Goal: Task Accomplishment & Management: Manage account settings

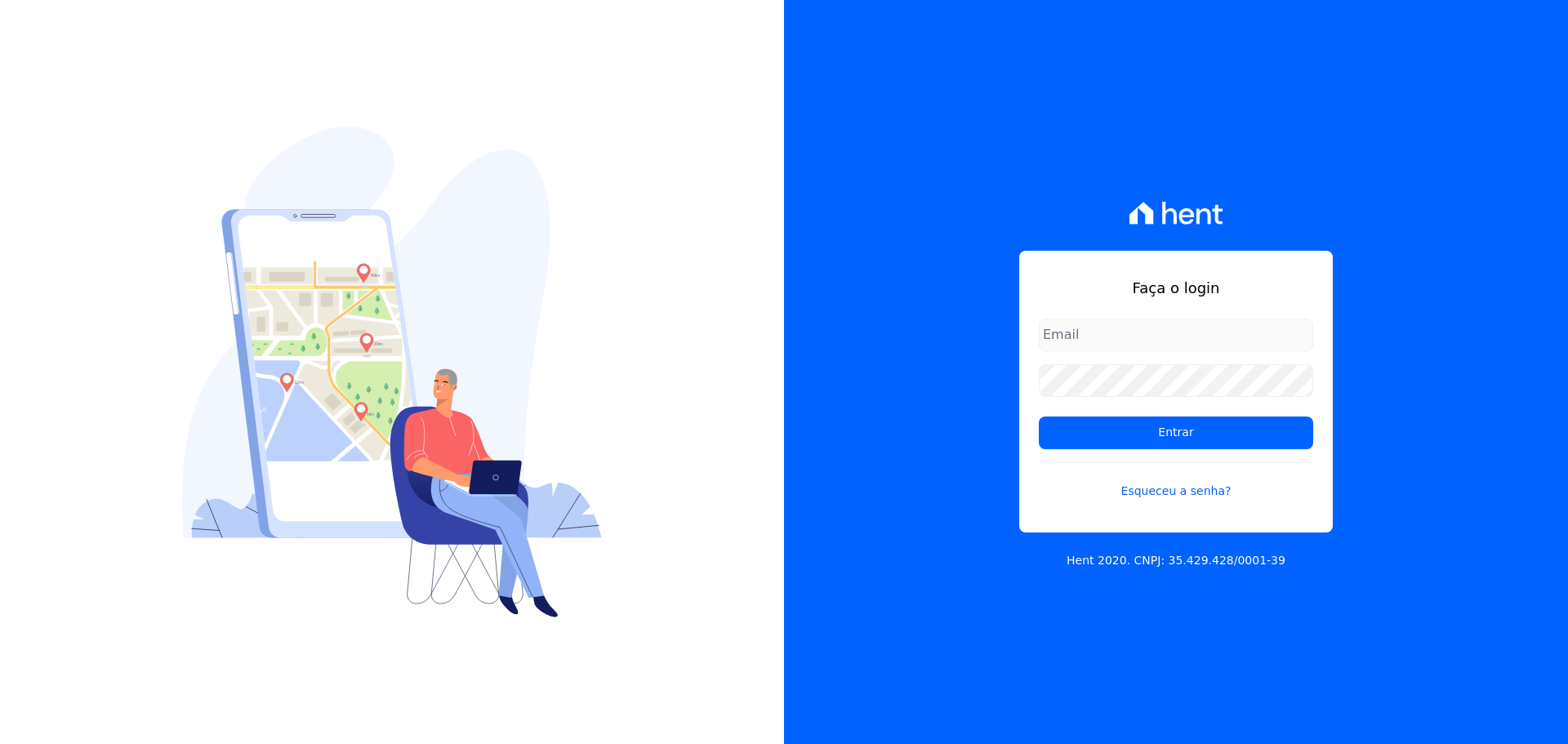
click at [1156, 349] on input "email" at bounding box center [1177, 335] width 275 height 33
type input "[PERSON_NAME][EMAIL_ADDRESS][DOMAIN_NAME]"
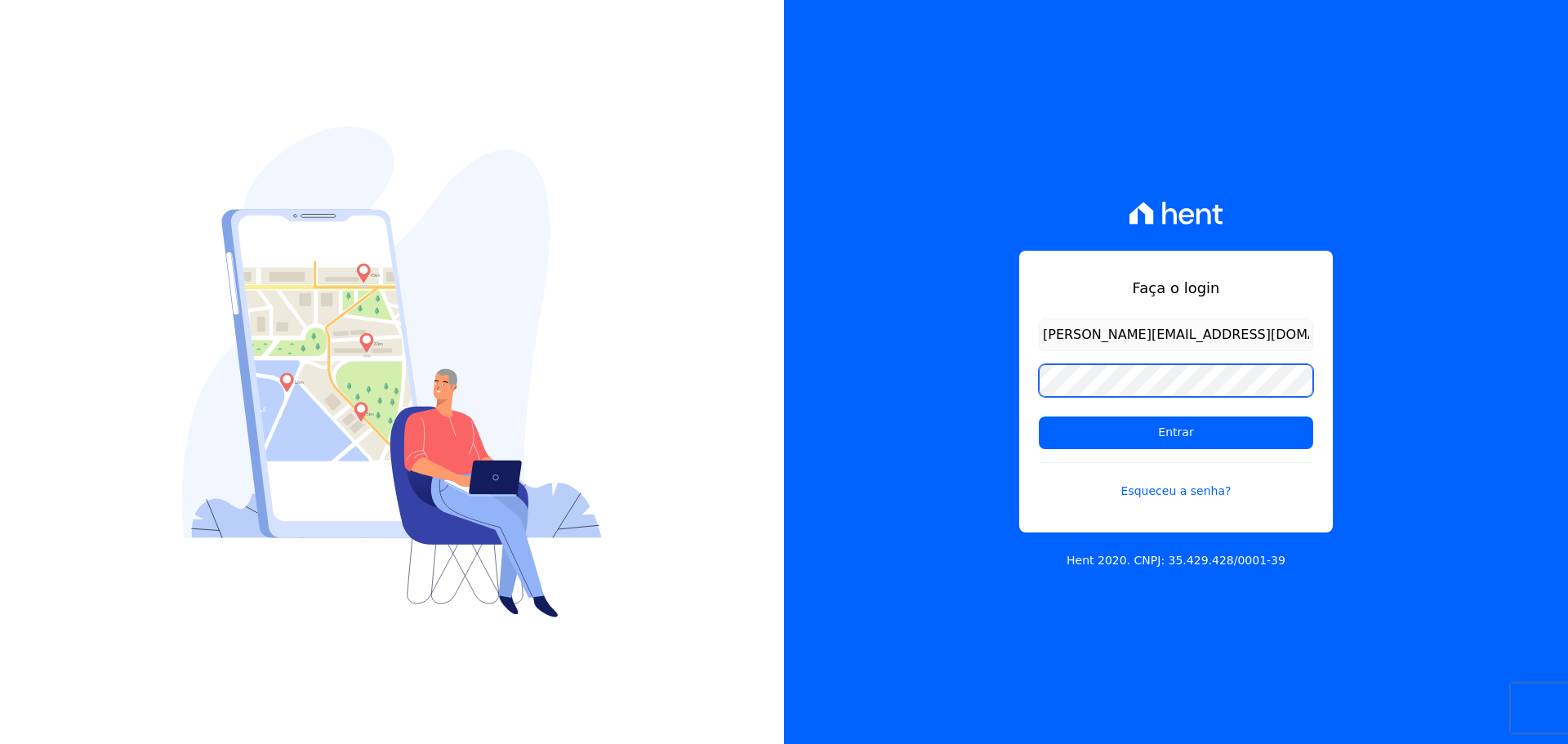
click at [1039, 416] on input "Entrar" at bounding box center [1177, 432] width 275 height 33
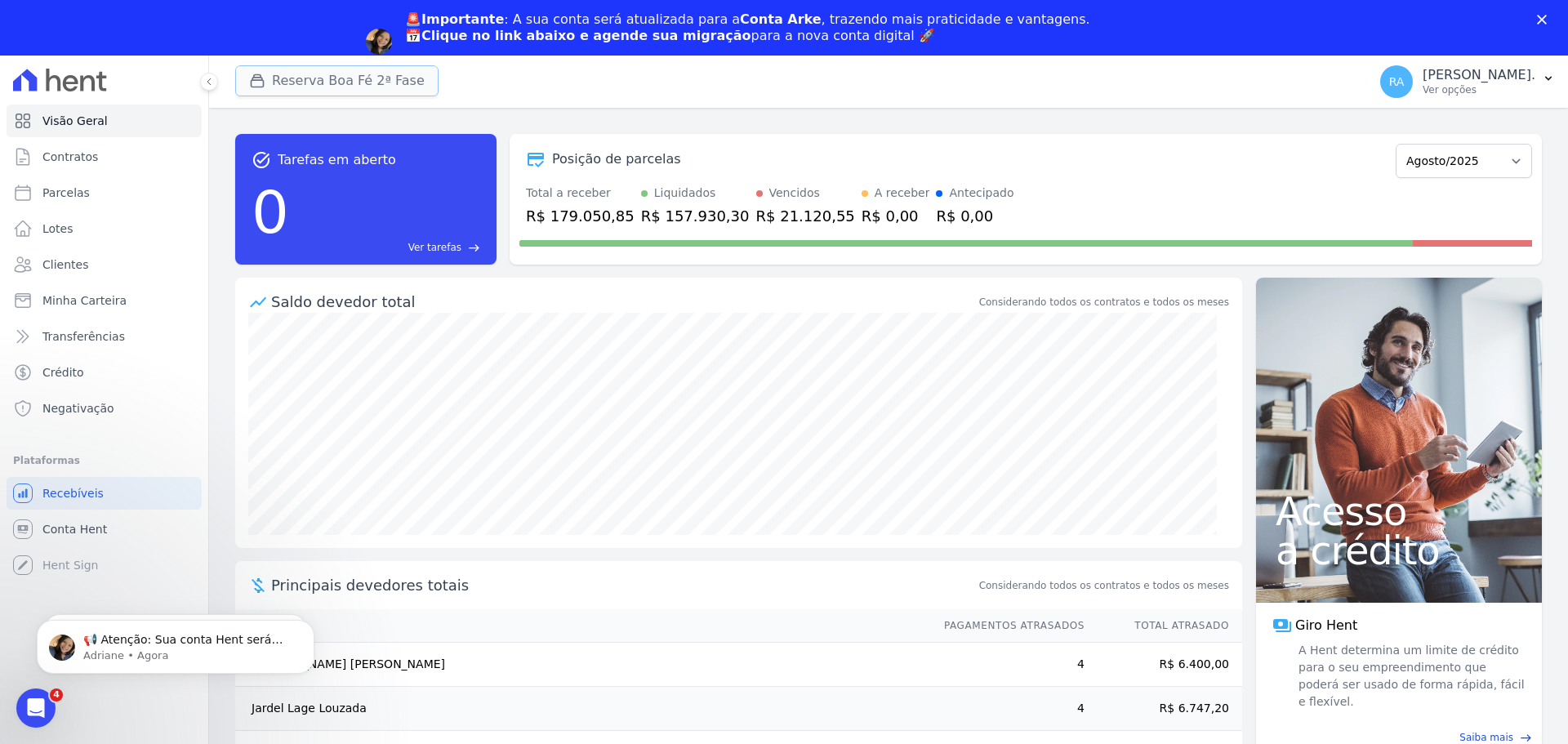
click at [259, 82] on icon "button" at bounding box center [257, 81] width 16 height 16
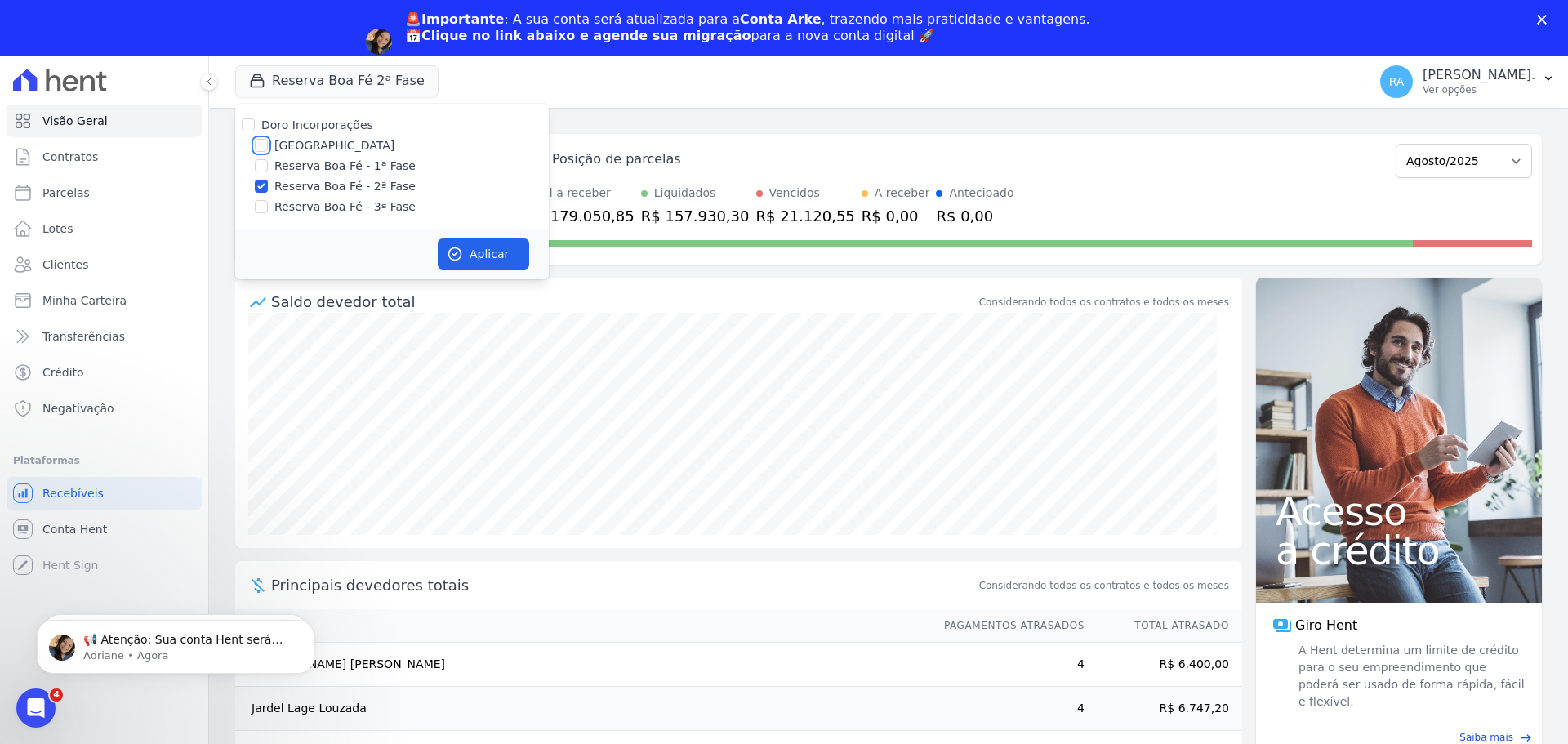
click at [259, 142] on input "Parque das Palmeiras" at bounding box center [261, 145] width 13 height 13
checkbox input "true"
click at [262, 182] on input "Reserva Boa Fé - 2ª Fase" at bounding box center [261, 185] width 13 height 13
checkbox input "false"
click at [481, 248] on button "Aplicar" at bounding box center [483, 254] width 92 height 31
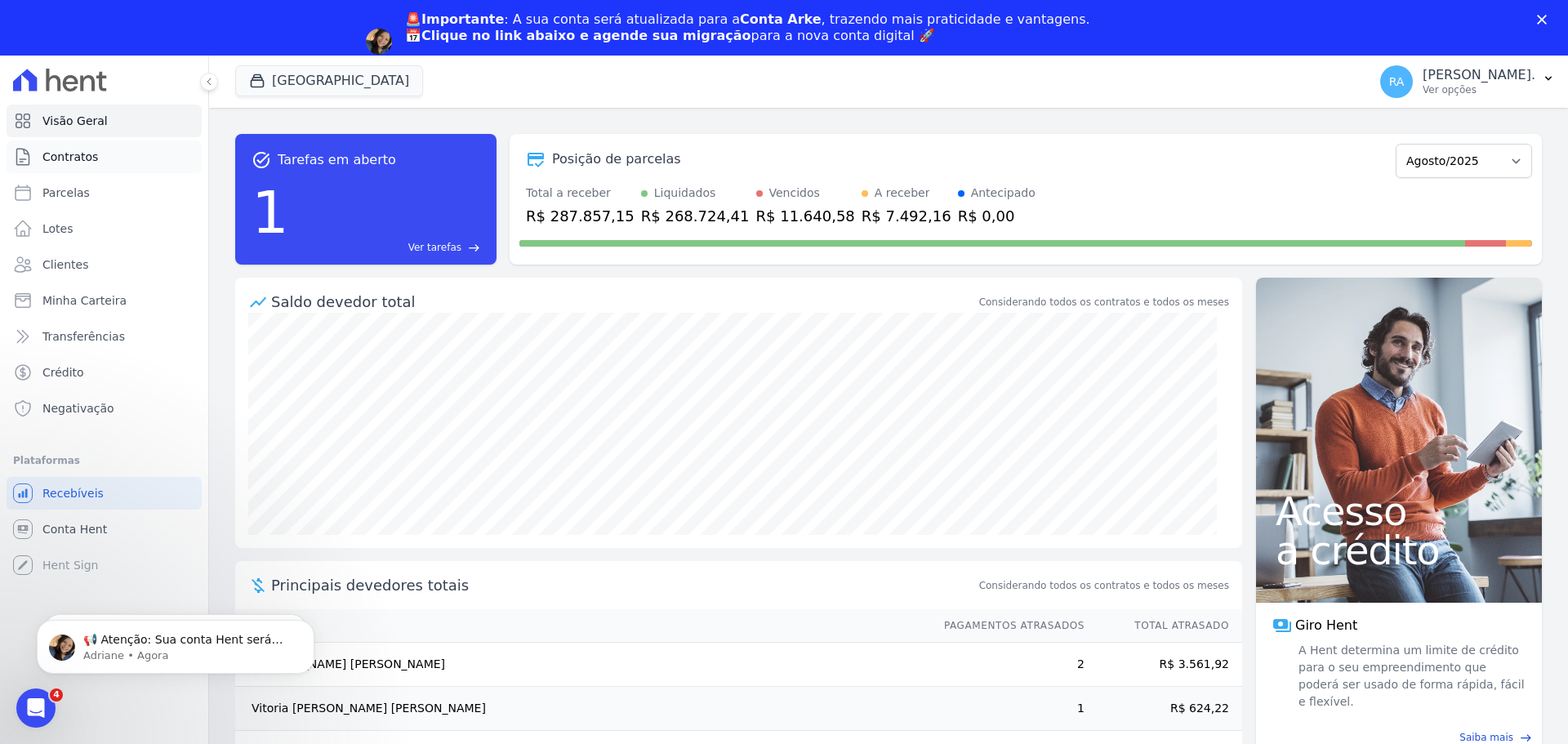
click at [68, 152] on span "Contratos" at bounding box center [70, 156] width 56 height 16
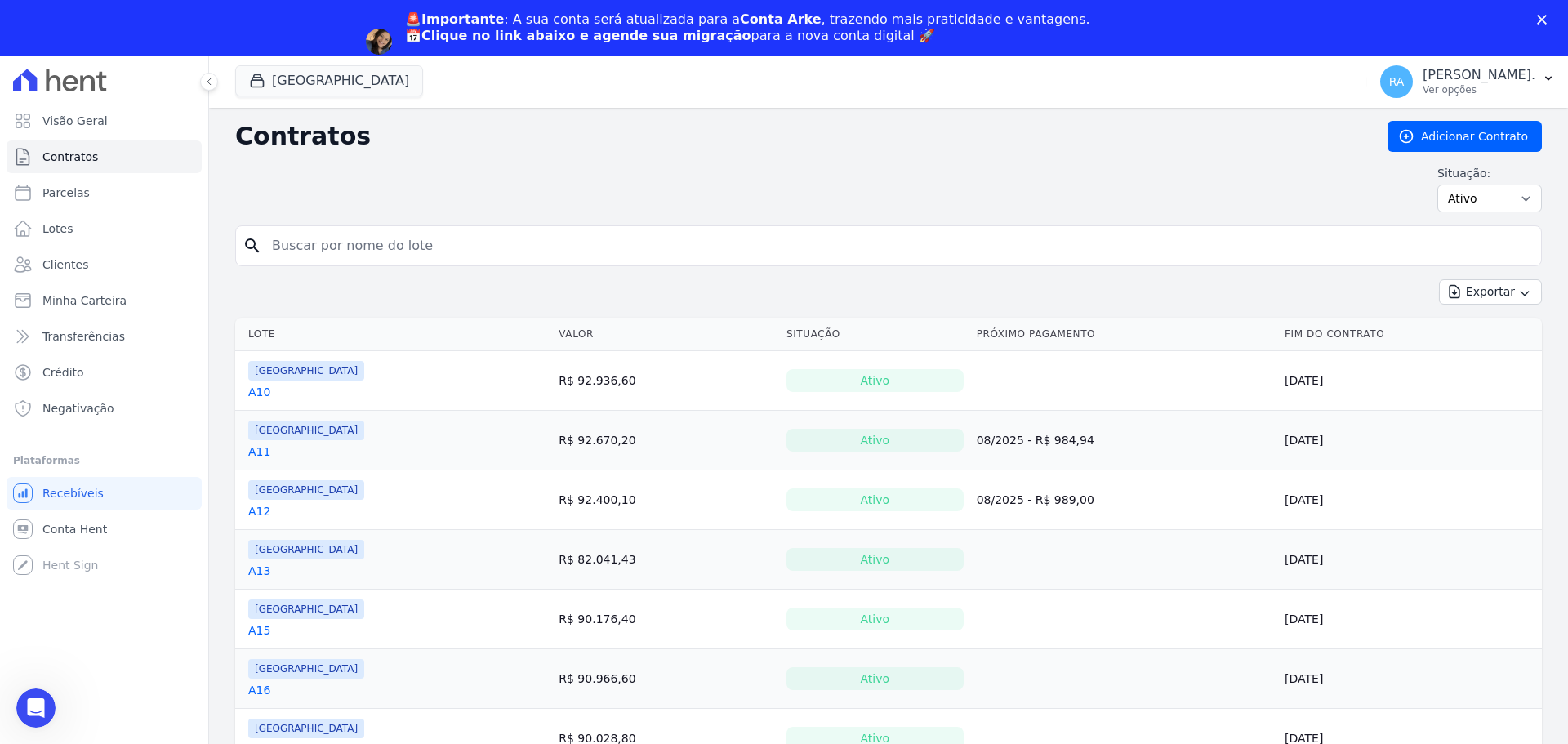
click at [474, 197] on div "Situação: Ativo Todos Pausado Distratado Rascunho Expirado Encerrado" at bounding box center [888, 188] width 1307 height 47
click at [460, 236] on input "search" at bounding box center [898, 245] width 1273 height 33
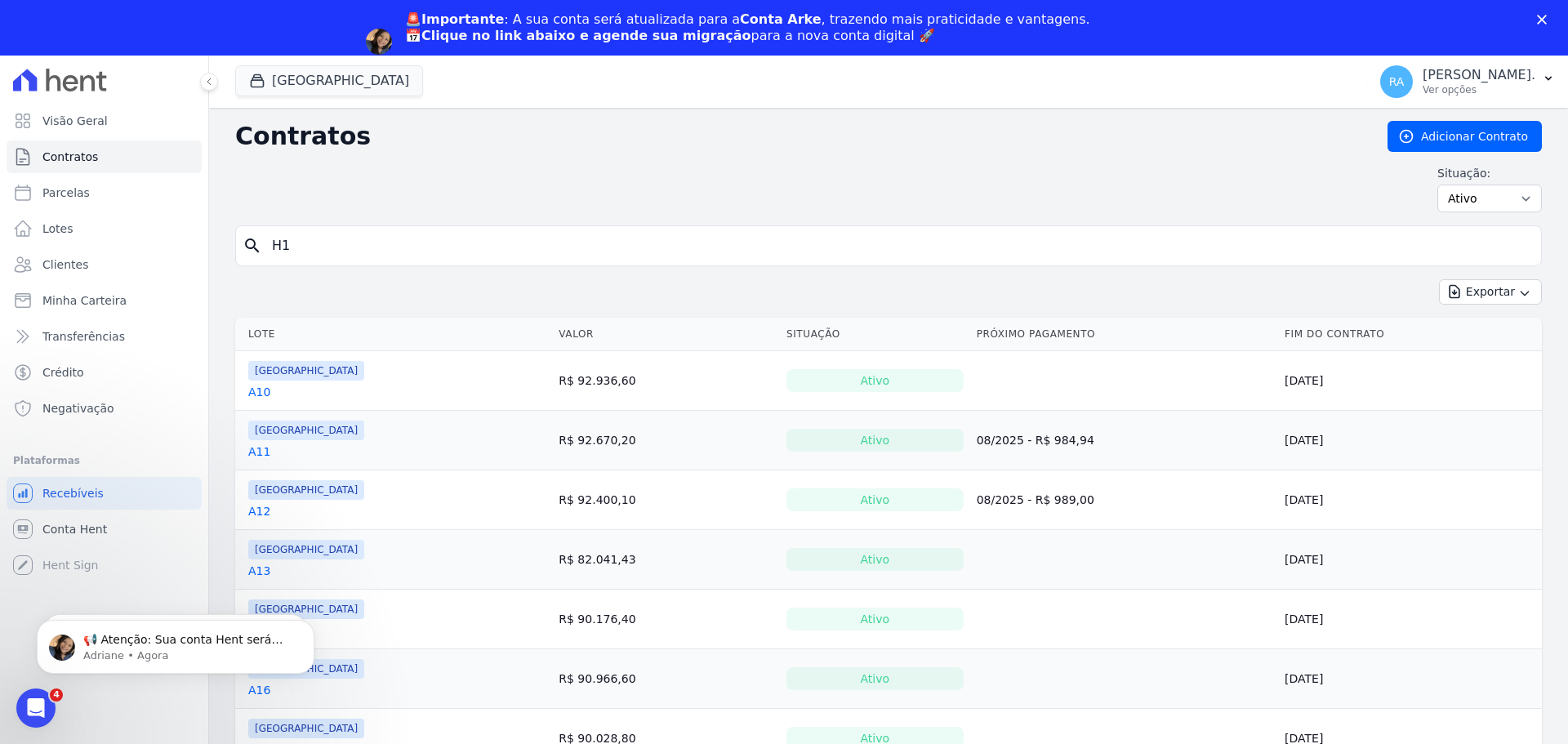
type input "H1"
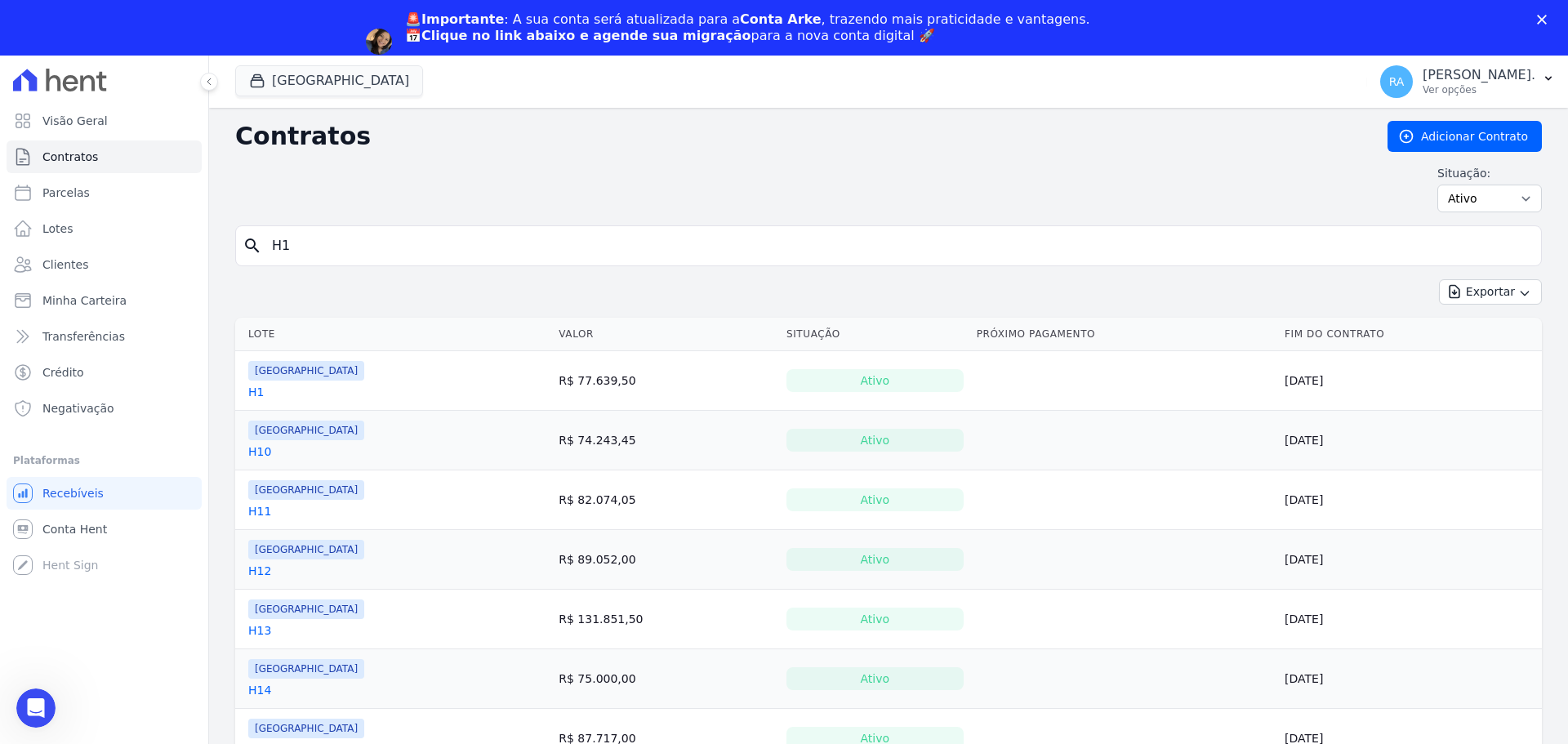
click at [253, 387] on link "H1" at bounding box center [256, 391] width 15 height 16
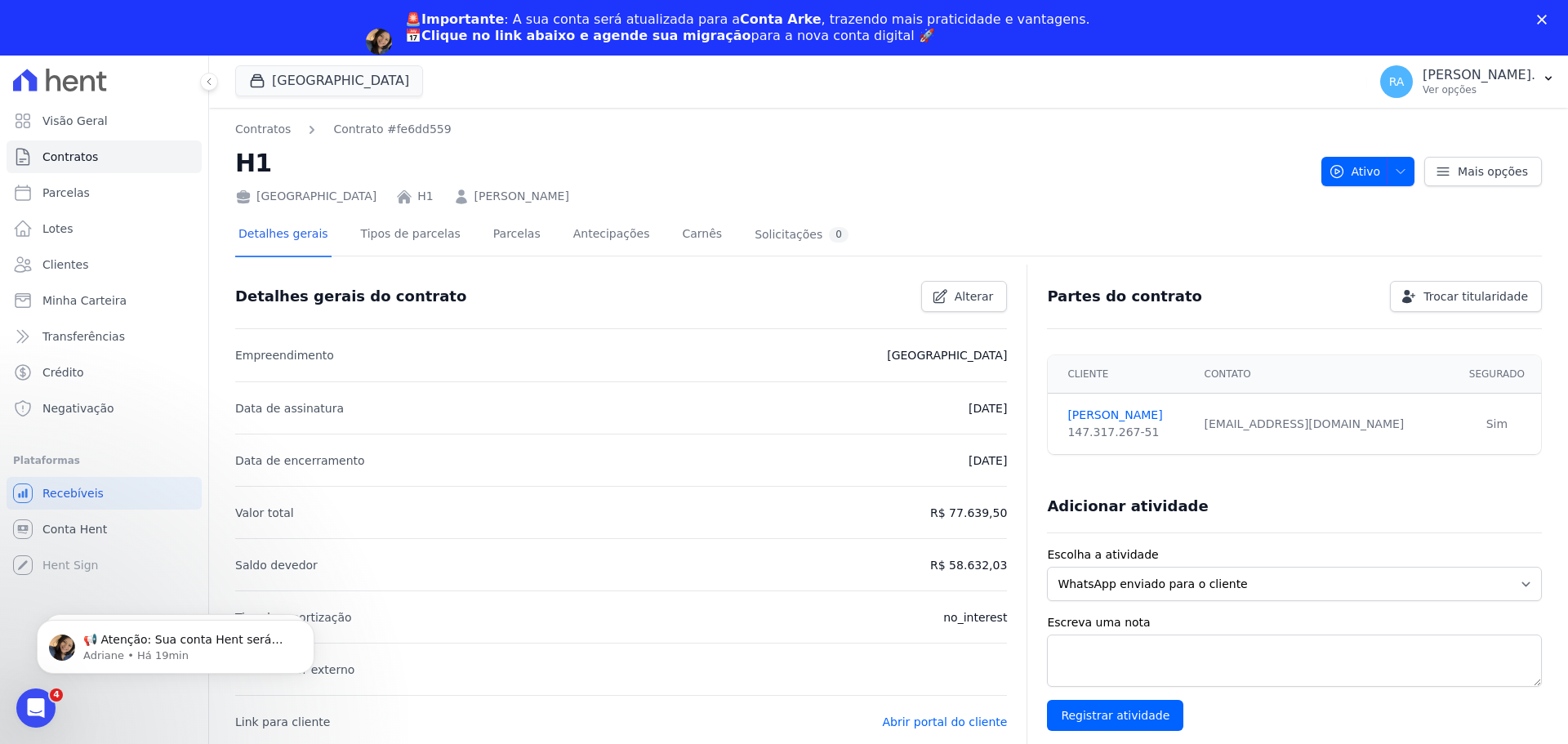
drag, startPoint x: 455, startPoint y: 199, endPoint x: 642, endPoint y: 199, distance: 187.0
click at [642, 199] on div "Parque das Palmeiras H1 FABIANO MOLTER MELLO" at bounding box center [772, 193] width 1074 height 24
copy link "FABIANO MOLTER MELLO"
click at [38, 703] on icon "Abertura do Messenger da Intercom" at bounding box center [33, 705] width 27 height 27
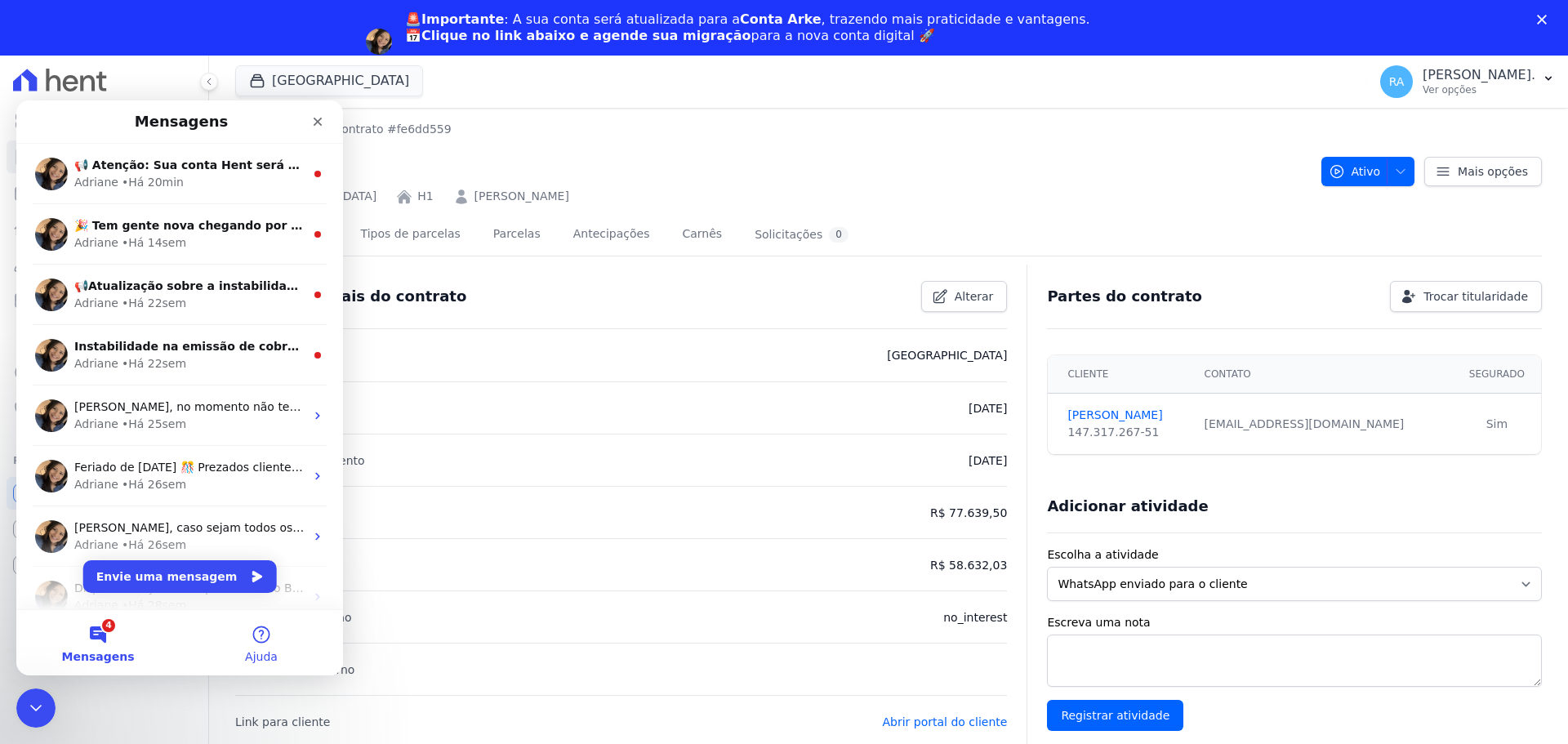
click at [193, 644] on button "Ajuda" at bounding box center [261, 643] width 163 height 65
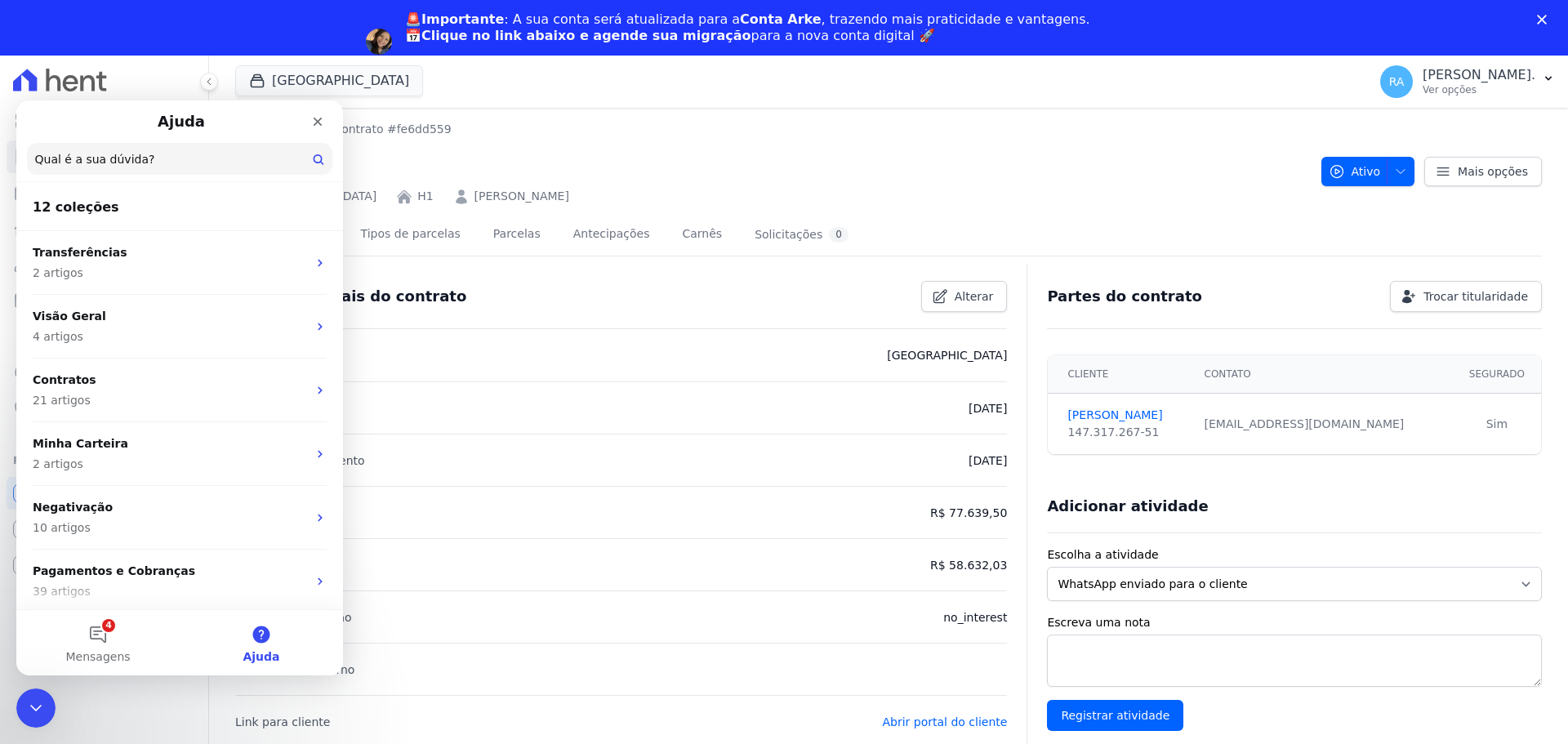
click at [147, 701] on div "Visão Geral Contratos Parcelas Lotes Clientes Minha Carteira Transferências Cré…" at bounding box center [104, 427] width 209 height 744
click at [147, 711] on div "Visão Geral Contratos Parcelas Lotes Clientes Minha Carteira Transferências Cré…" at bounding box center [104, 427] width 209 height 744
click at [905, 142] on div "Contratos Contrato #fe6dd559 H1 Parque das Palmeiras H1 FABIANO MOLTER MELLO" at bounding box center [772, 163] width 1074 height 84
click at [315, 120] on icon "Fechar" at bounding box center [318, 122] width 9 height 9
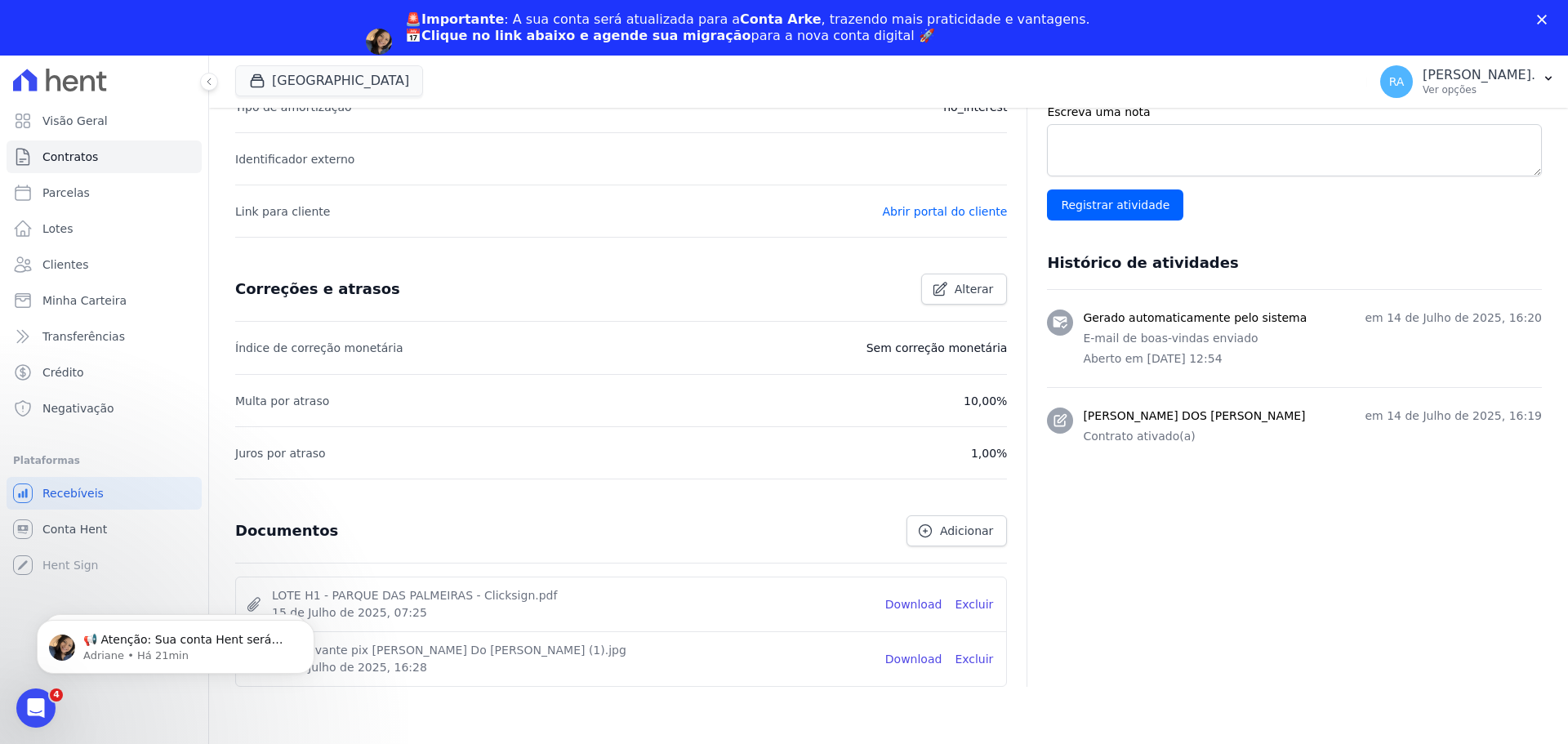
scroll to position [516, 0]
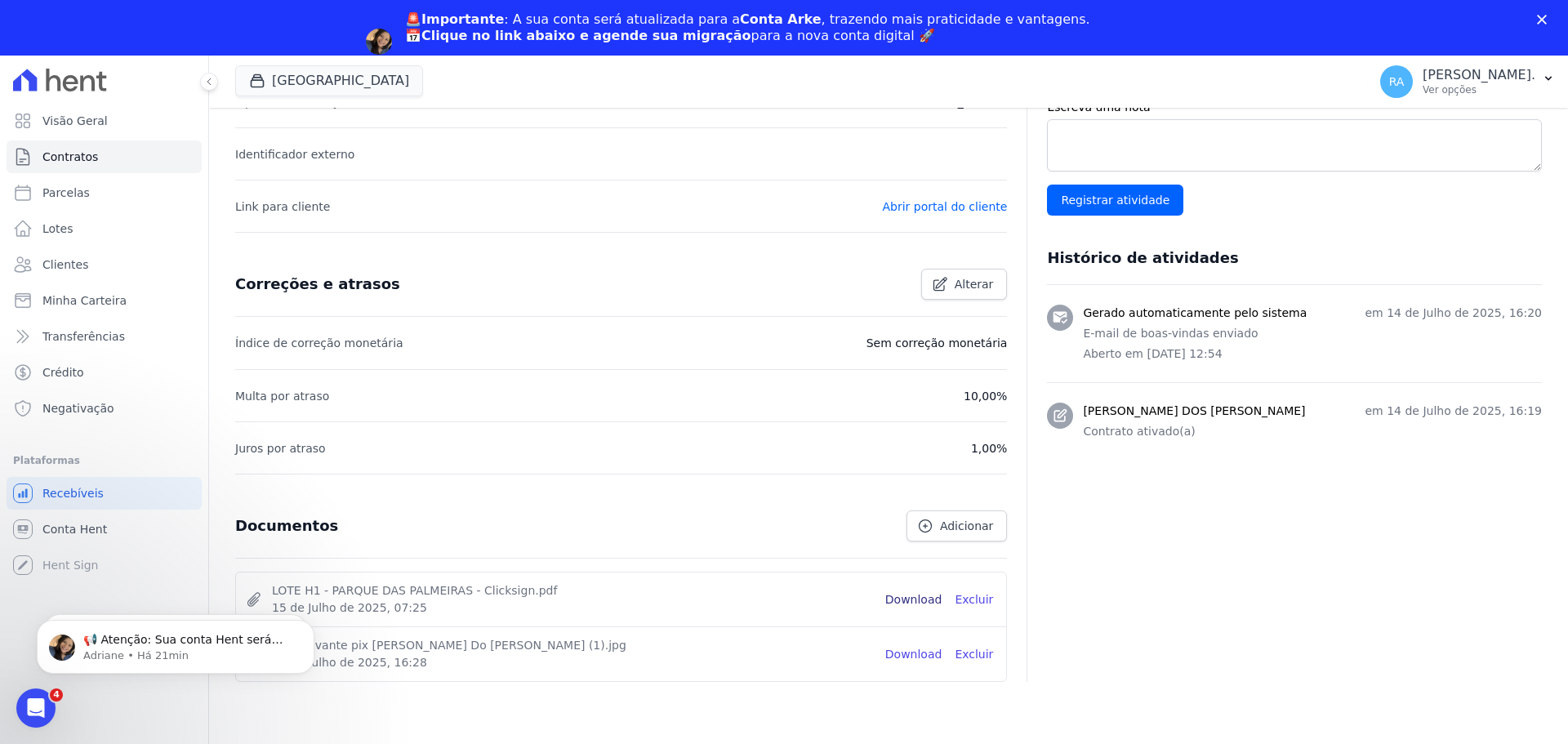
click at [927, 602] on link "Download" at bounding box center [914, 600] width 58 height 17
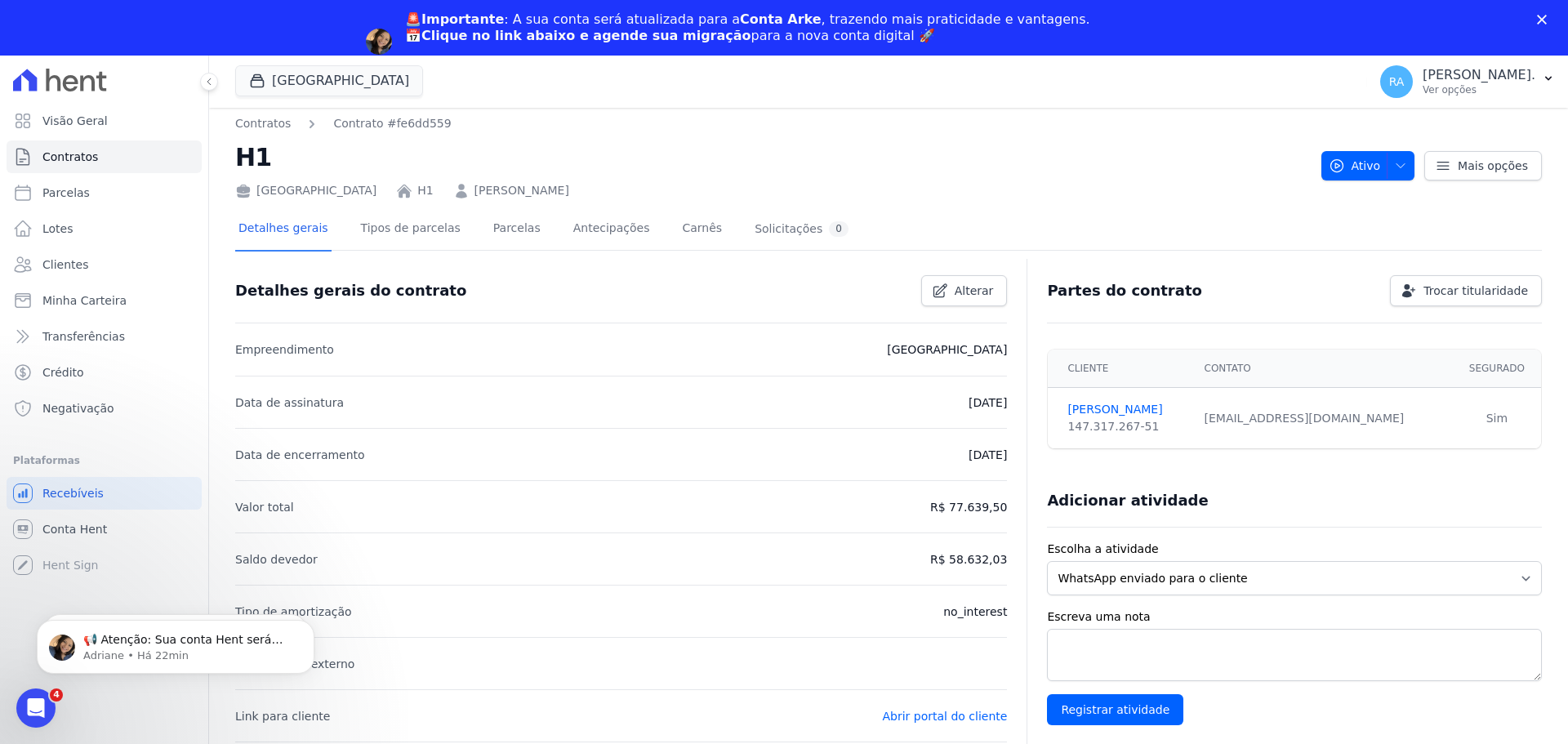
scroll to position [0, 0]
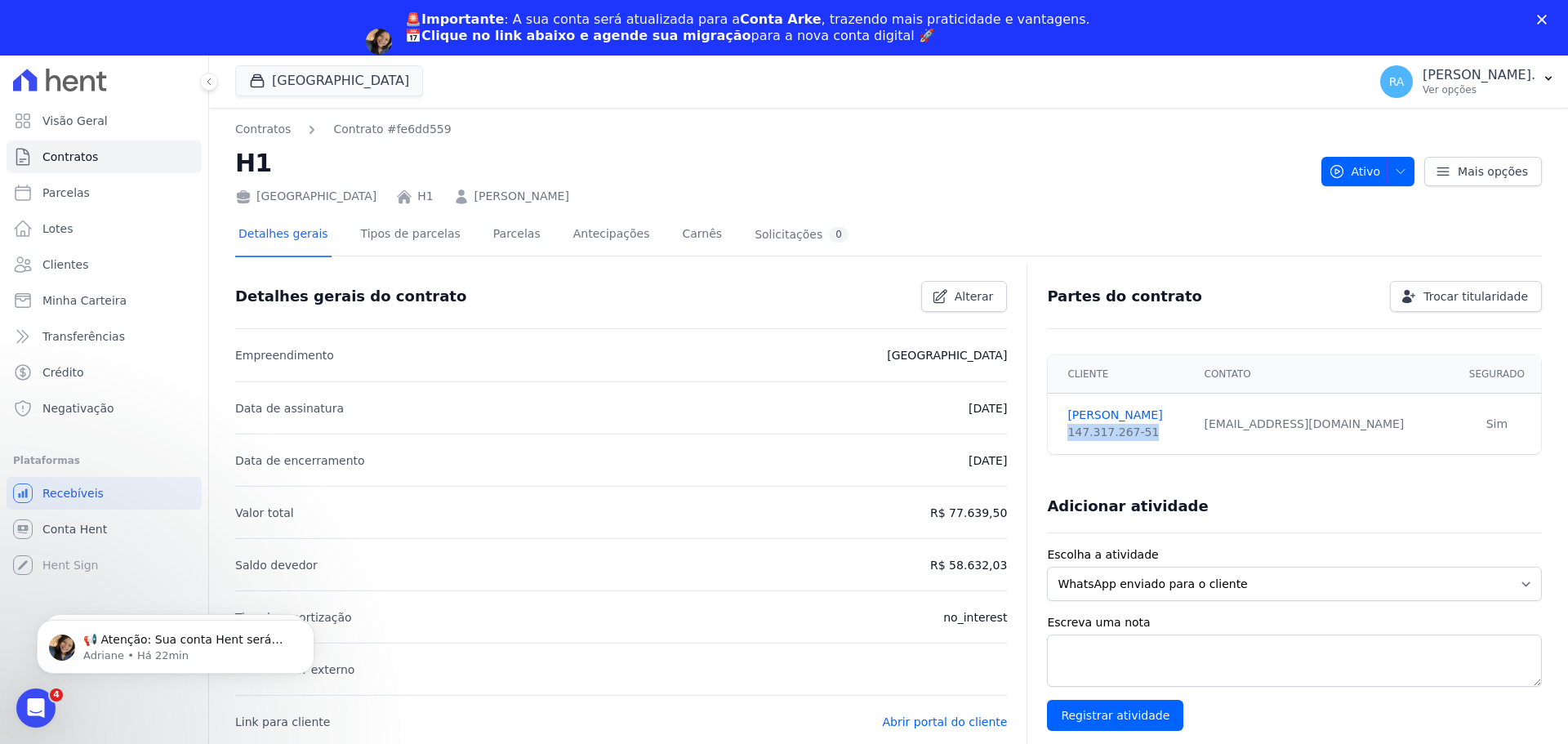
drag, startPoint x: 1056, startPoint y: 432, endPoint x: 1142, endPoint y: 432, distance: 86.0
click at [1142, 432] on td "FABIANO MELLO 147.317.267-51" at bounding box center [1121, 424] width 146 height 61
copy div "147.317.267-51"
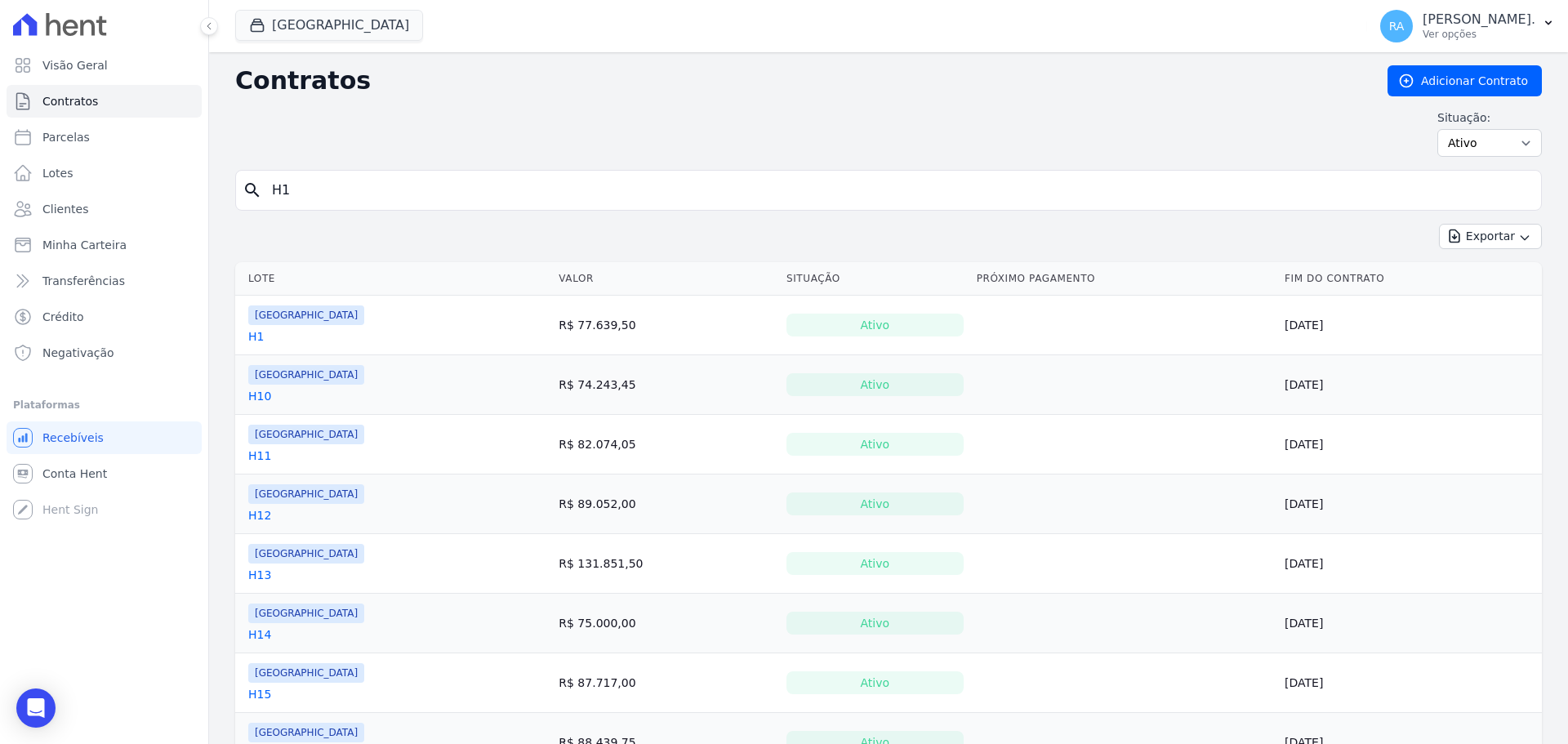
drag, startPoint x: 310, startPoint y: 185, endPoint x: 253, endPoint y: 195, distance: 57.9
click at [253, 195] on div "search H1" at bounding box center [888, 191] width 1307 height 41
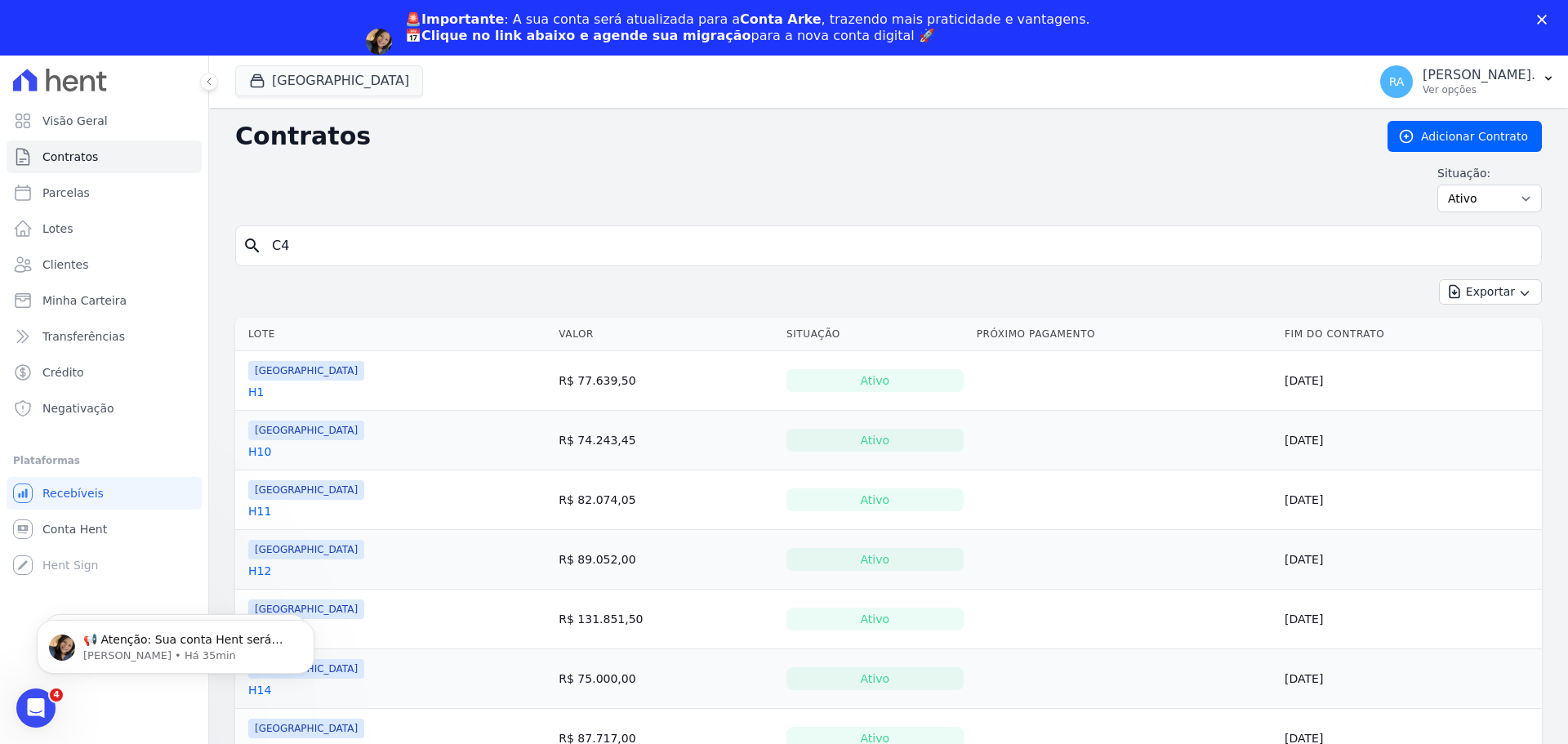
type input "C4"
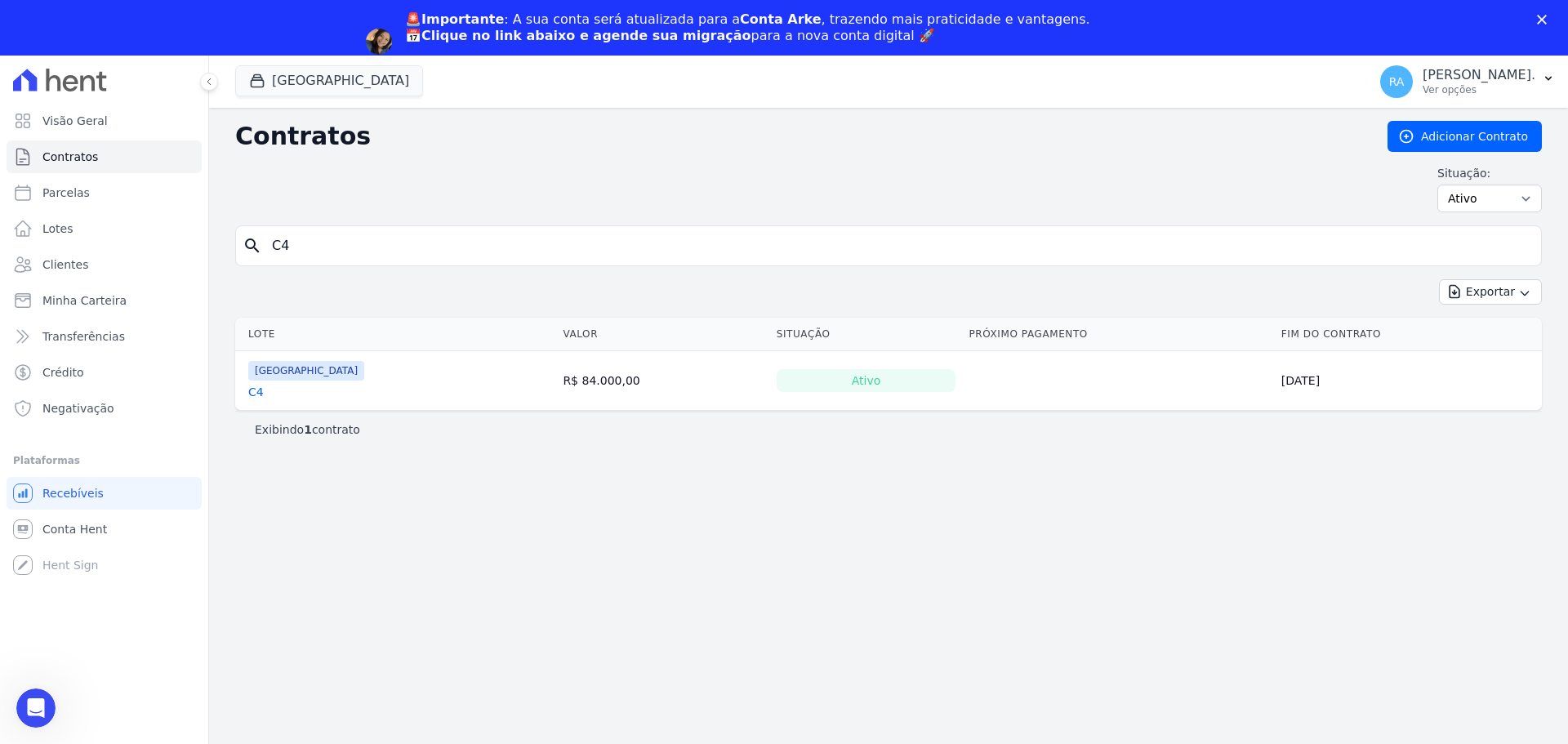
click at [252, 392] on link "C4" at bounding box center [256, 391] width 15 height 16
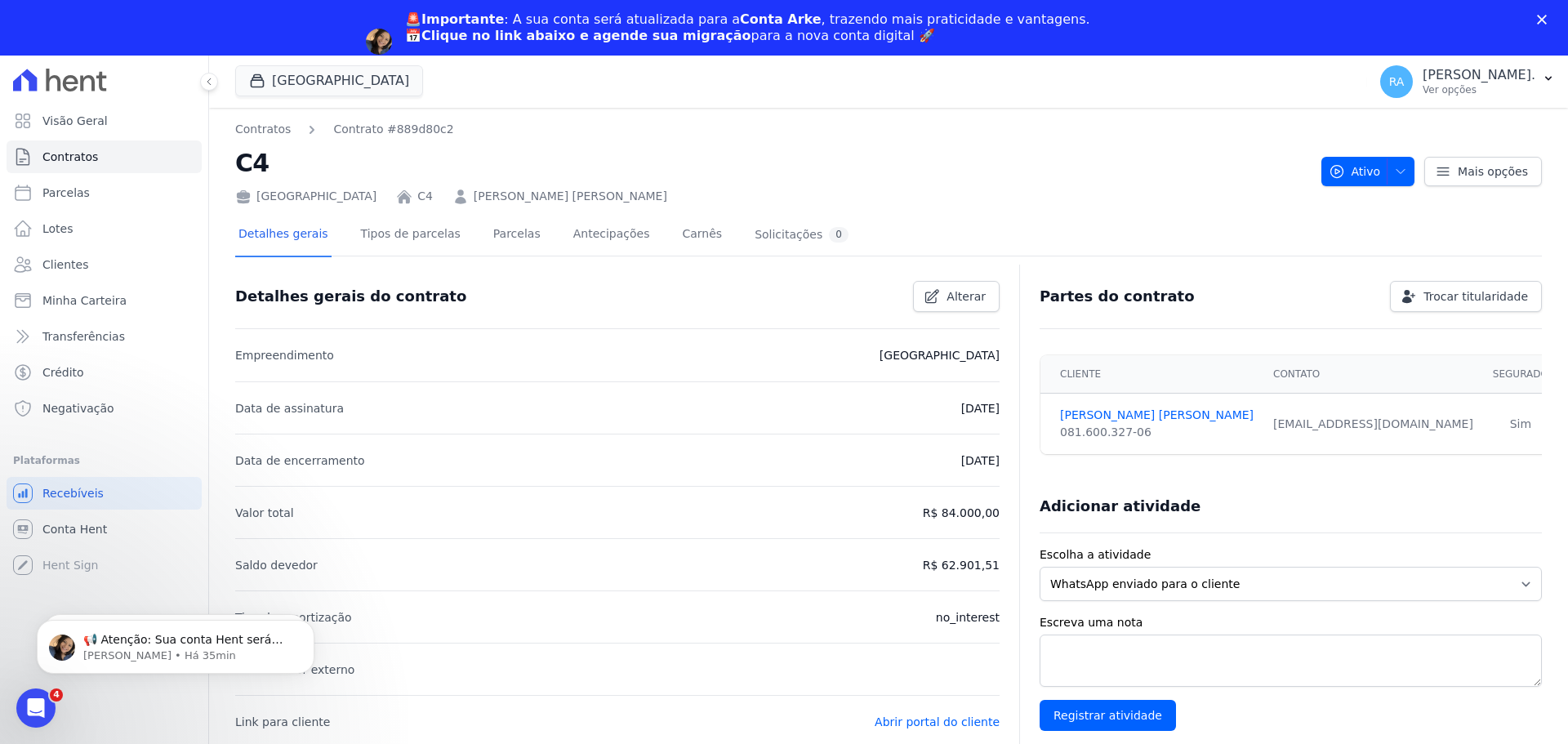
drag, startPoint x: 457, startPoint y: 203, endPoint x: 595, endPoint y: 209, distance: 138.1
click at [524, 209] on div "Contratos Contrato #889d80c2 C4 Parque das Palmeiras C4 JABSON MOIZES PEREIRA A…" at bounding box center [889, 711] width 1359 height 1207
click at [648, 206] on div "Detalhes gerais Tipos de parcelas Parcelas Antecipações Carnês Solicitações 0 D…" at bounding box center [888, 753] width 1307 height 1097
drag, startPoint x: 593, startPoint y: 204, endPoint x: 537, endPoint y: 211, distance: 56.4
click at [498, 203] on div "Parque das Palmeiras C4 JABSON MOIZES PEREIRA" at bounding box center [772, 193] width 1074 height 24
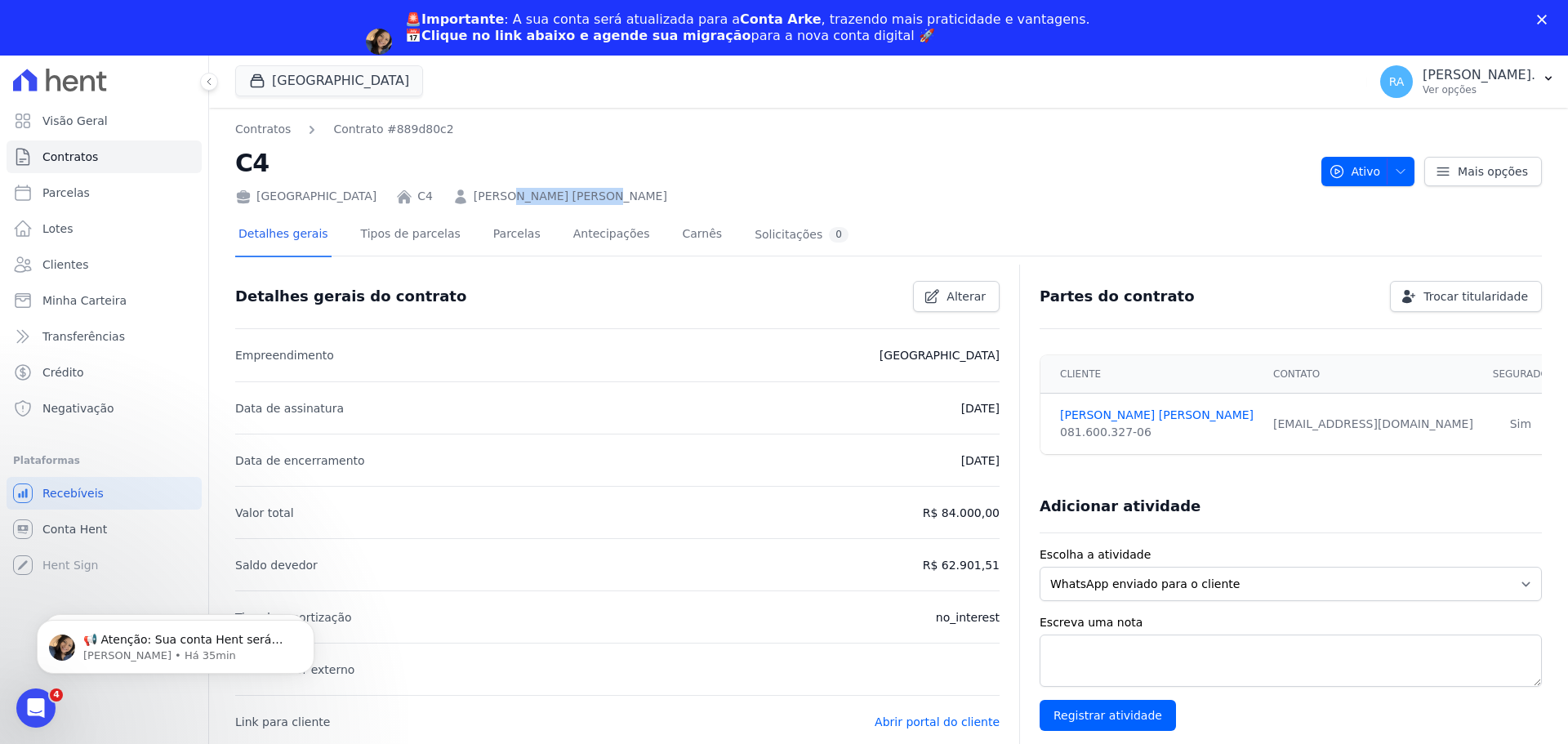
click at [608, 202] on div "Parque das Palmeiras C4 JABSON MOIZES PEREIRA" at bounding box center [772, 193] width 1074 height 24
drag, startPoint x: 590, startPoint y: 204, endPoint x: 458, endPoint y: 203, distance: 132.0
click at [458, 203] on div "Parque das Palmeiras C4 JABSON MOIZES PEREIRA" at bounding box center [772, 193] width 1074 height 24
copy link "JABSON MOIZES PEREIRA"
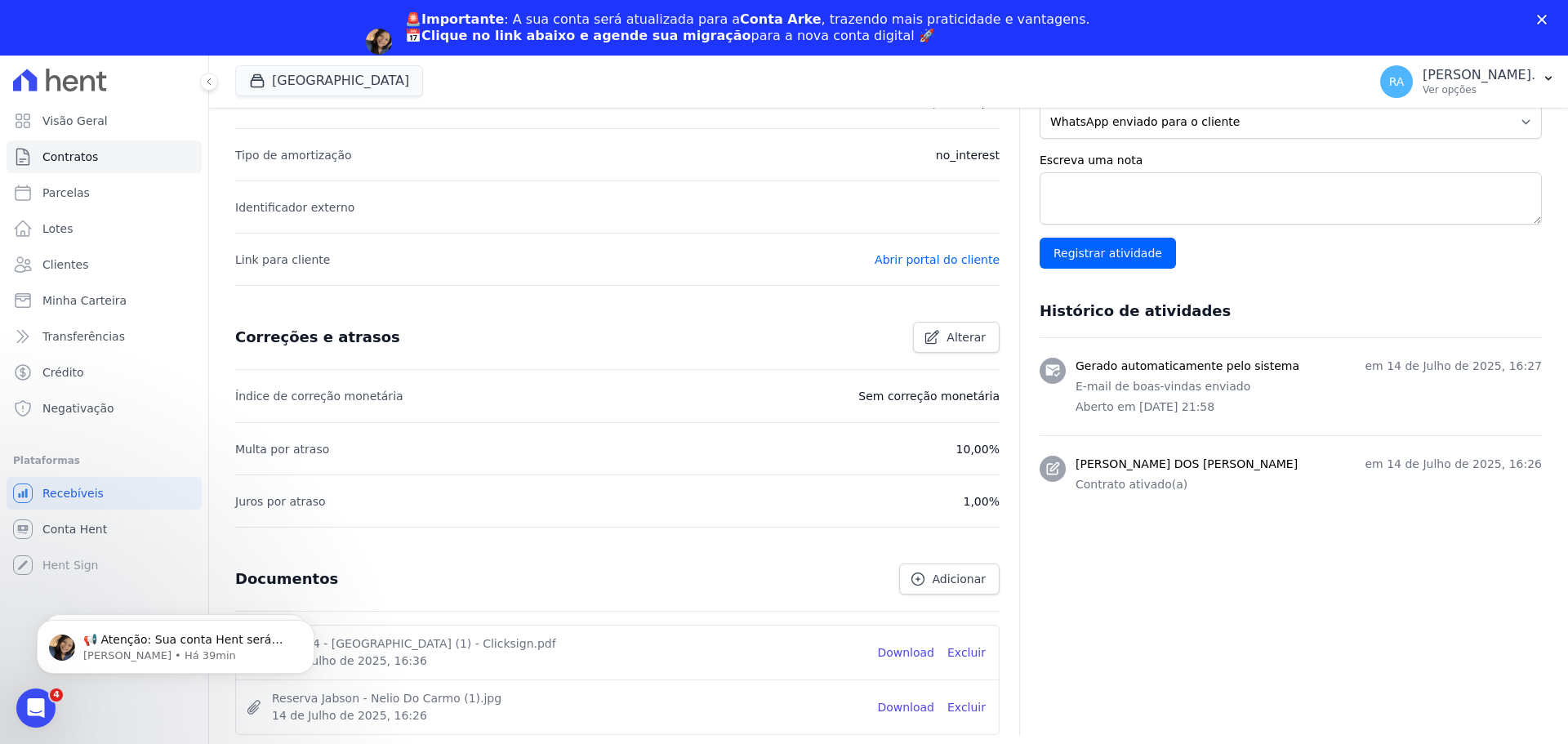
scroll to position [516, 0]
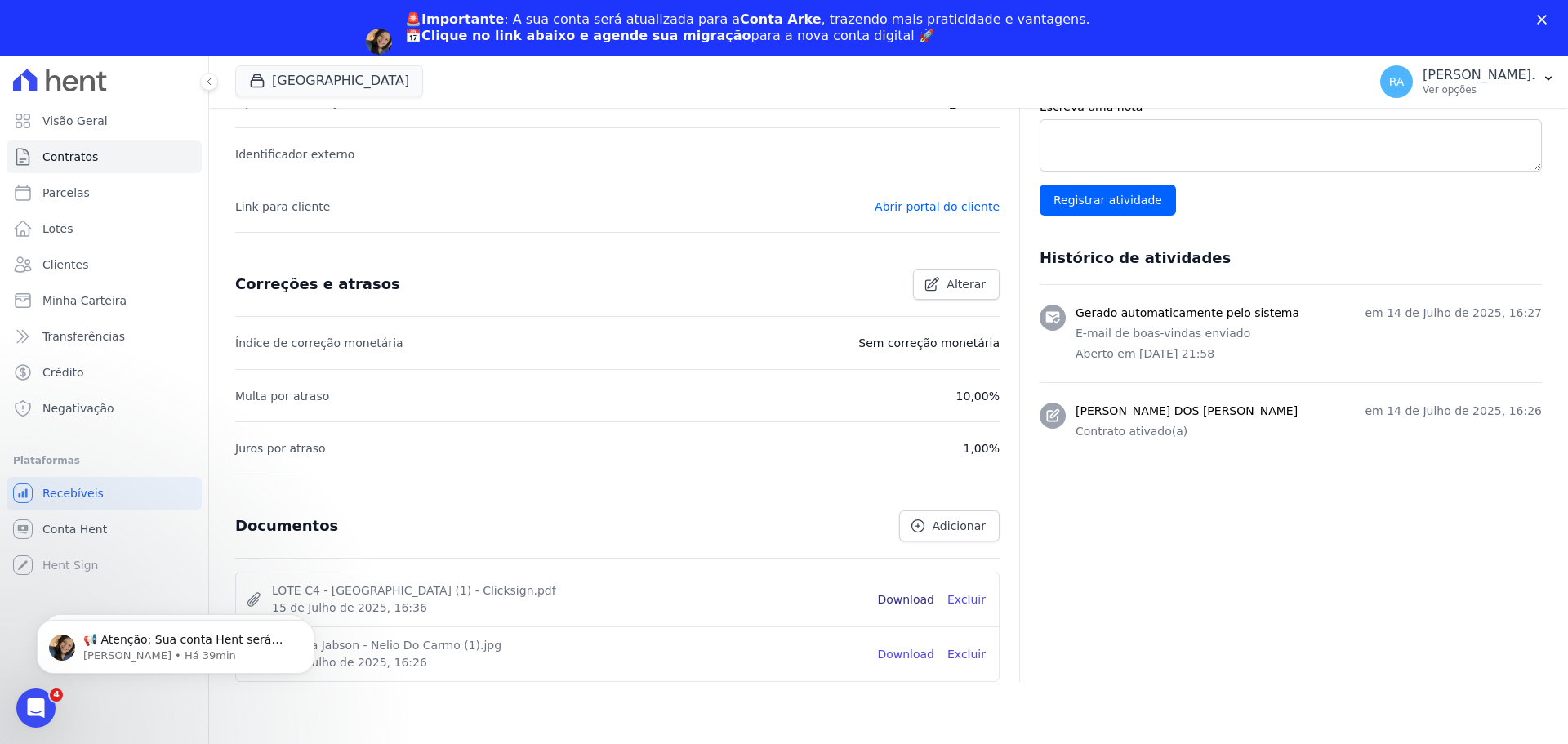
click at [902, 600] on link "Download" at bounding box center [905, 600] width 58 height 17
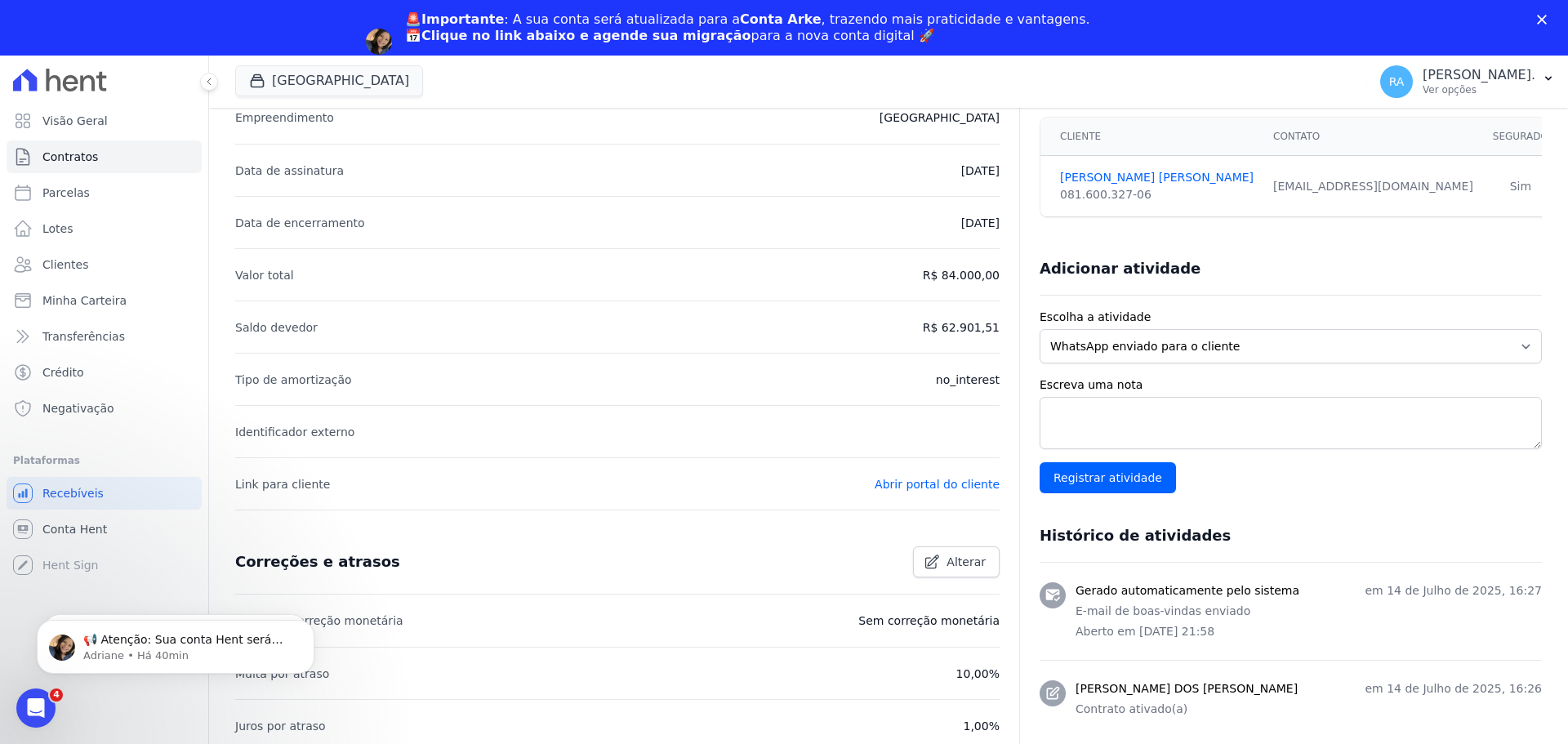
scroll to position [245, 0]
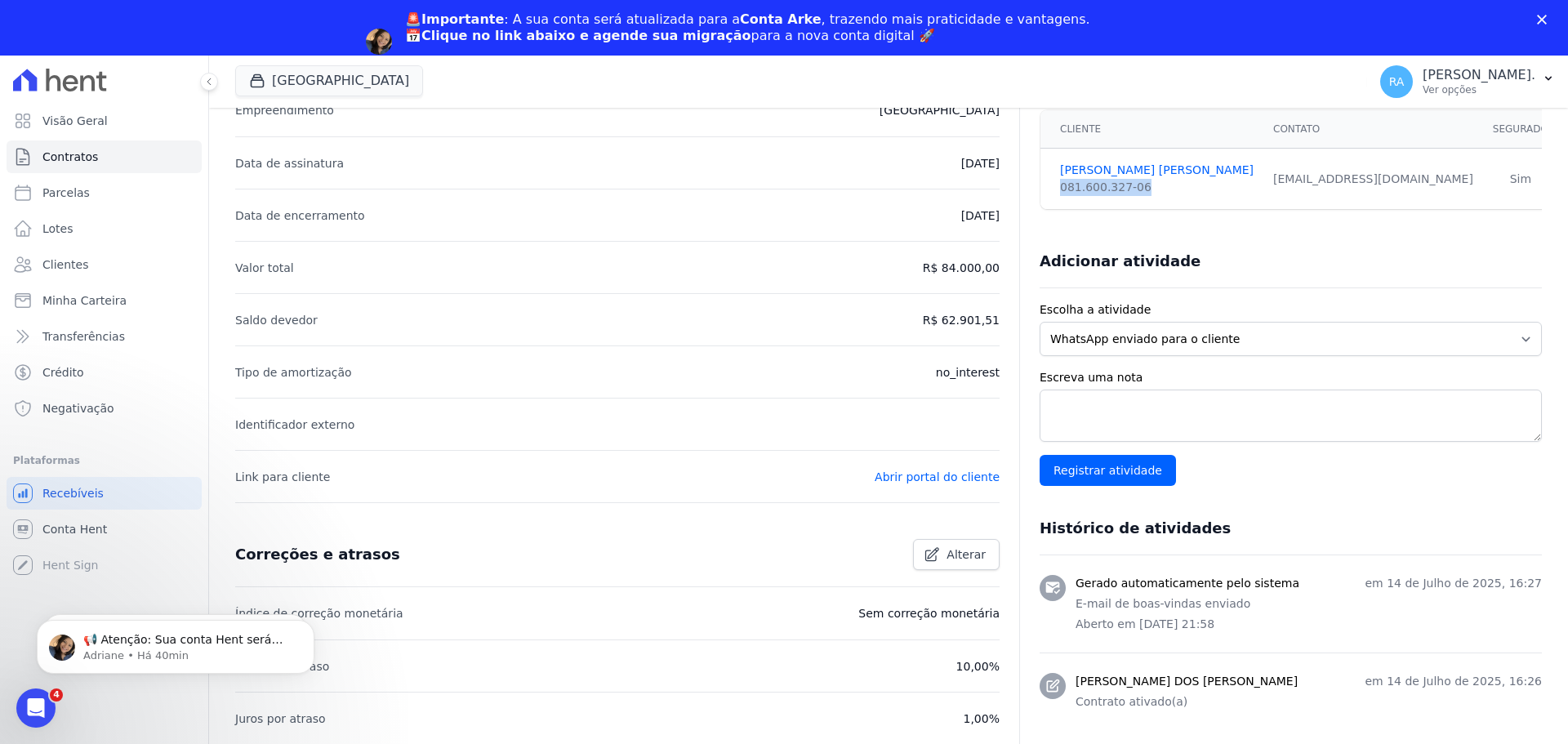
drag, startPoint x: 1138, startPoint y: 191, endPoint x: 1062, endPoint y: 193, distance: 76.0
click at [1062, 193] on div "081.600.327-06" at bounding box center [1157, 187] width 194 height 17
copy div "081.600.327-06"
